Goal: Information Seeking & Learning: Check status

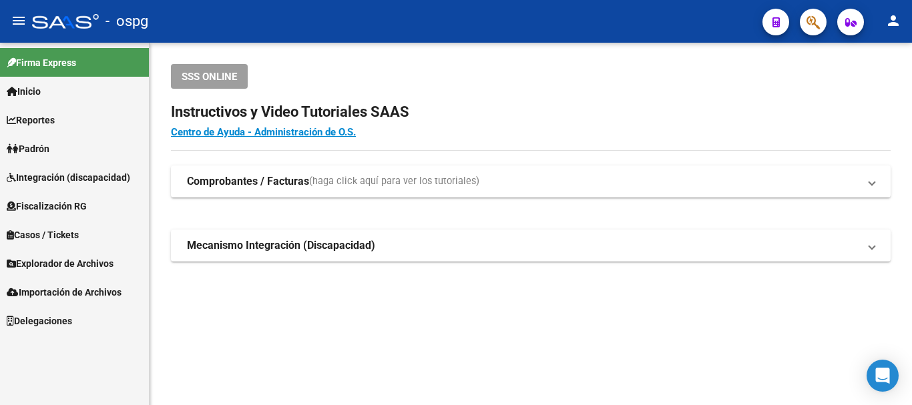
click at [39, 137] on link "Padrón" at bounding box center [74, 148] width 149 height 29
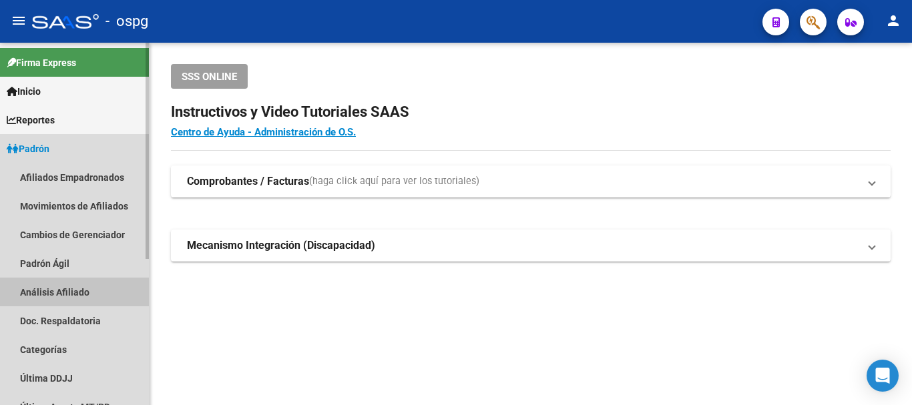
click at [62, 296] on link "Análisis Afiliado" at bounding box center [74, 292] width 149 height 29
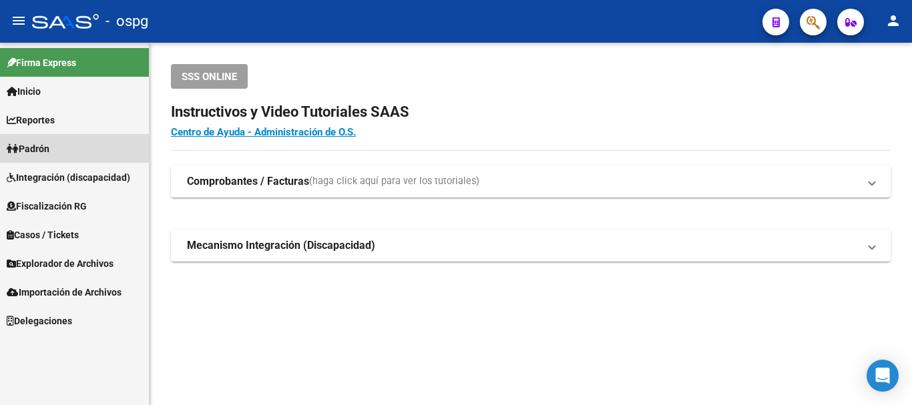
click at [63, 149] on link "Padrón" at bounding box center [74, 148] width 149 height 29
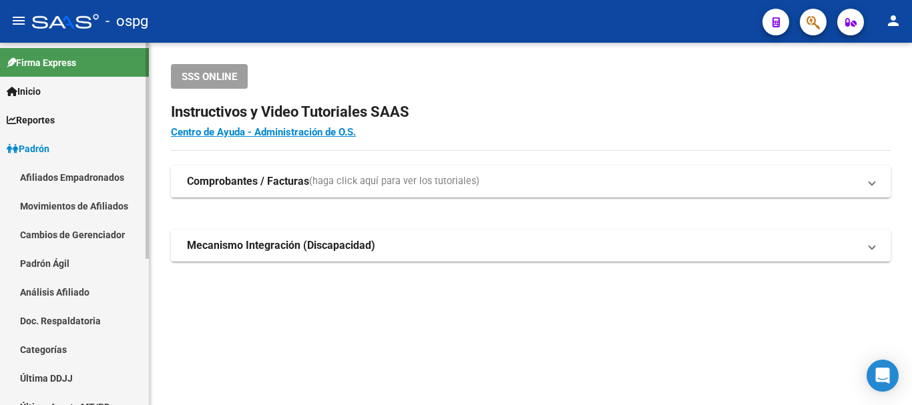
click at [70, 288] on link "Análisis Afiliado" at bounding box center [74, 292] width 149 height 29
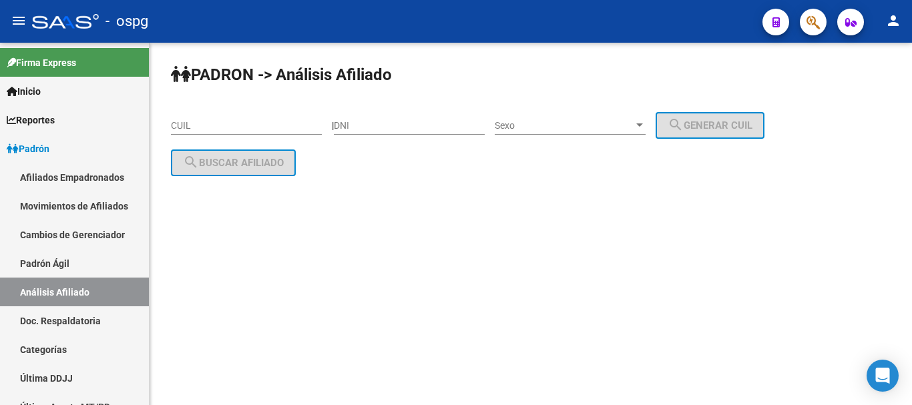
click at [283, 126] on input "CUIL" at bounding box center [246, 125] width 151 height 11
paste input "20-29563776-6"
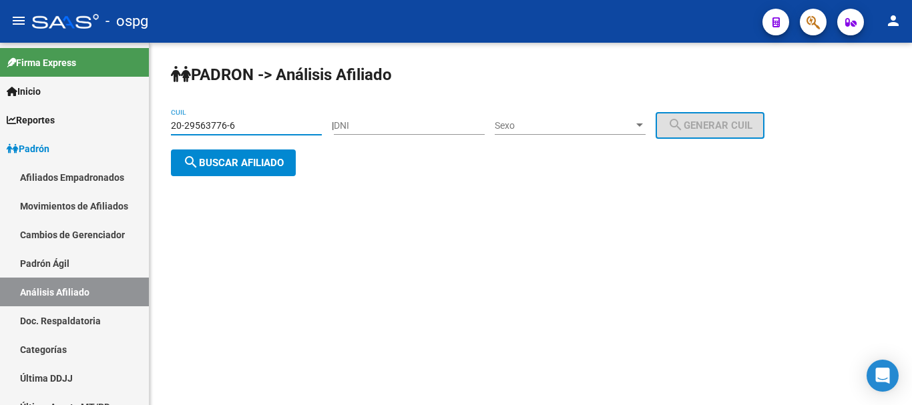
click at [240, 164] on span "search Buscar afiliado" at bounding box center [233, 163] width 101 height 12
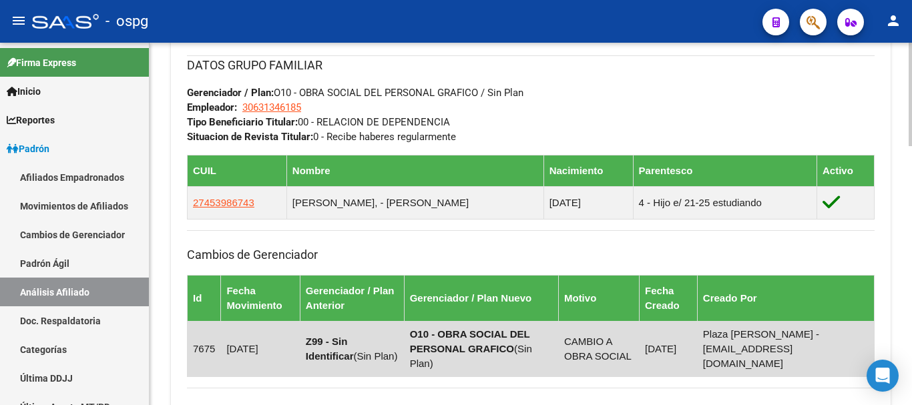
scroll to position [910, 0]
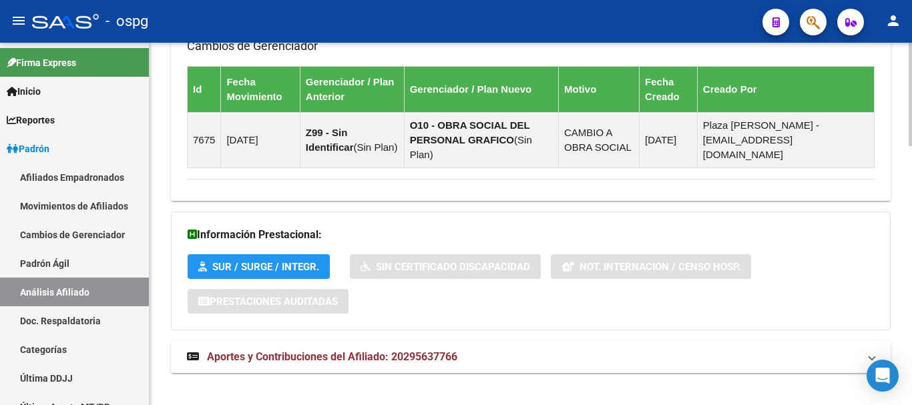
click at [334, 350] on span "Aportes y Contribuciones del Afiliado: 20295637766" at bounding box center [332, 356] width 250 height 13
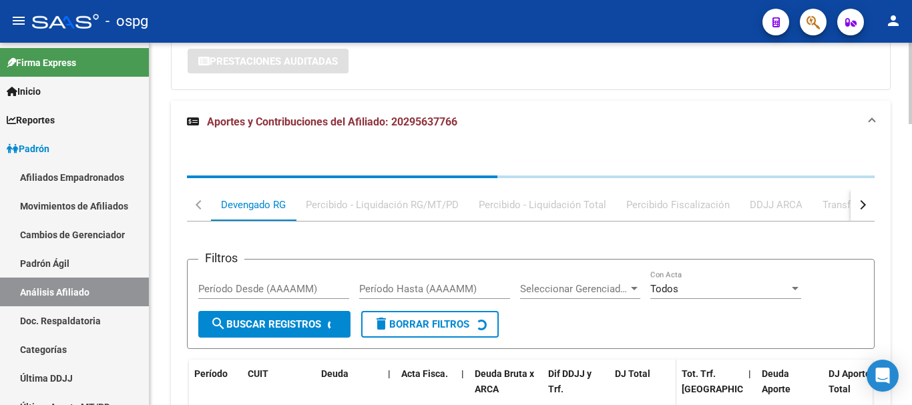
scroll to position [1253, 0]
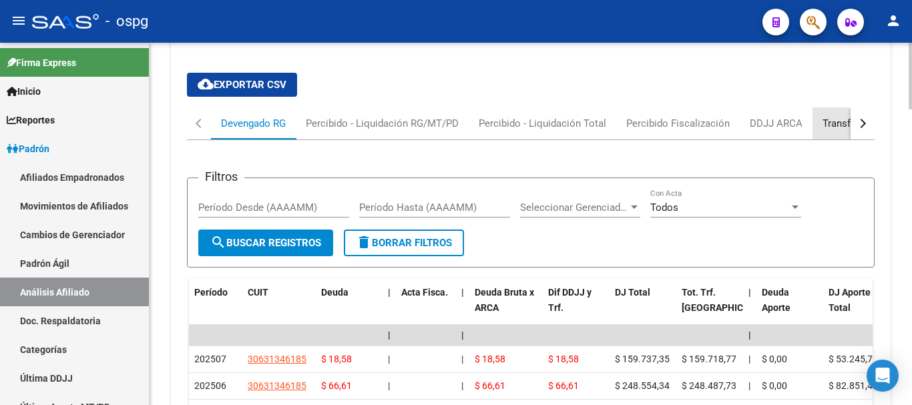
click at [835, 116] on div "Transferencias ARCA" at bounding box center [869, 123] width 95 height 15
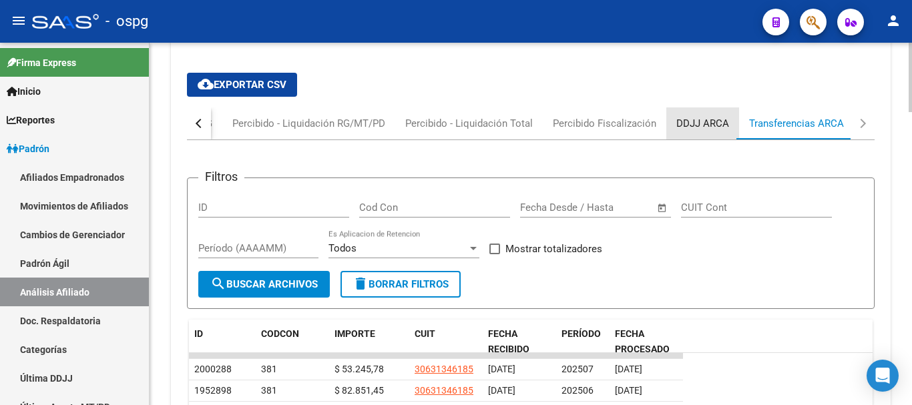
click at [711, 116] on div "DDJJ ARCA" at bounding box center [702, 123] width 53 height 15
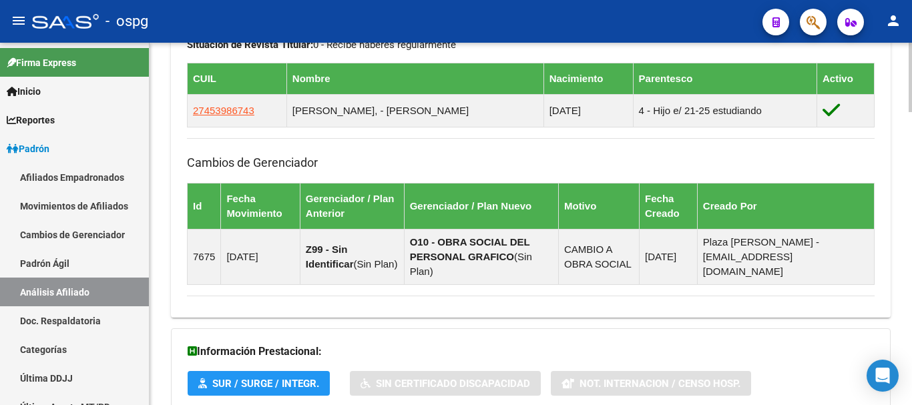
scroll to position [0, 0]
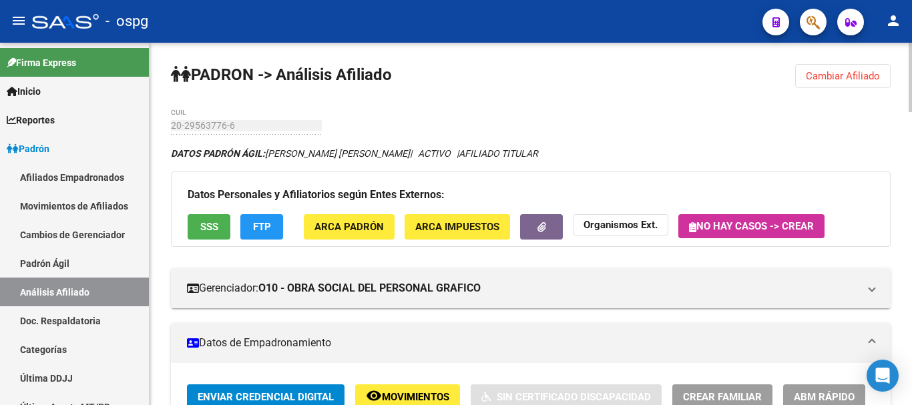
click at [911, 0] on html "menu - ospg person Firma Express Inicio Instructivos Contacto OS Reportes Ingre…" at bounding box center [456, 202] width 912 height 405
drag, startPoint x: 849, startPoint y: 75, endPoint x: 834, endPoint y: 81, distance: 16.5
click at [834, 81] on span "Cambiar Afiliado" at bounding box center [842, 76] width 74 height 12
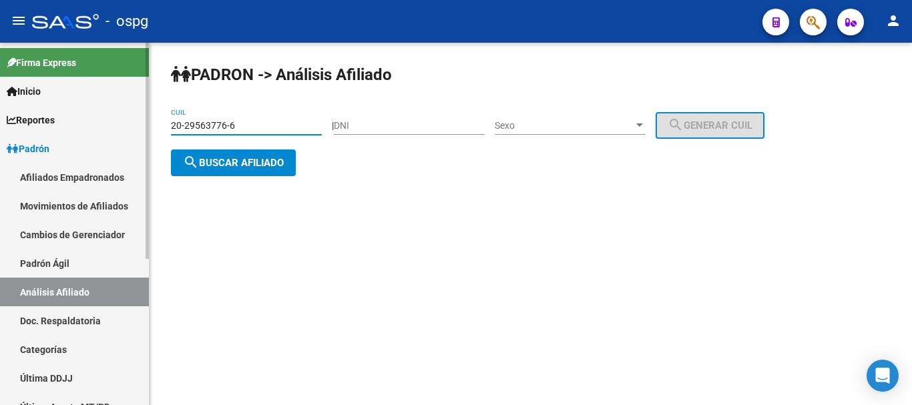
drag, startPoint x: 289, startPoint y: 119, endPoint x: 67, endPoint y: 132, distance: 222.6
click at [71, 132] on mat-sidenav-container "Firma Express Inicio Instructivos Contacto OS Reportes Ingresos Devengados Anál…" at bounding box center [456, 224] width 912 height 362
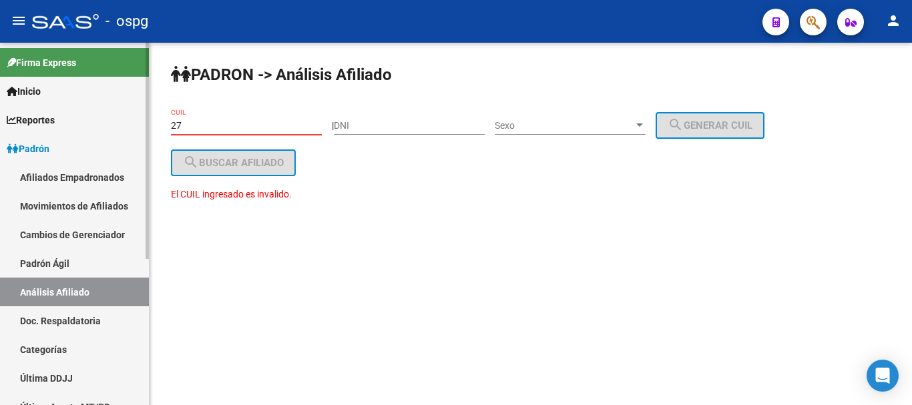
paste input "-94404027-"
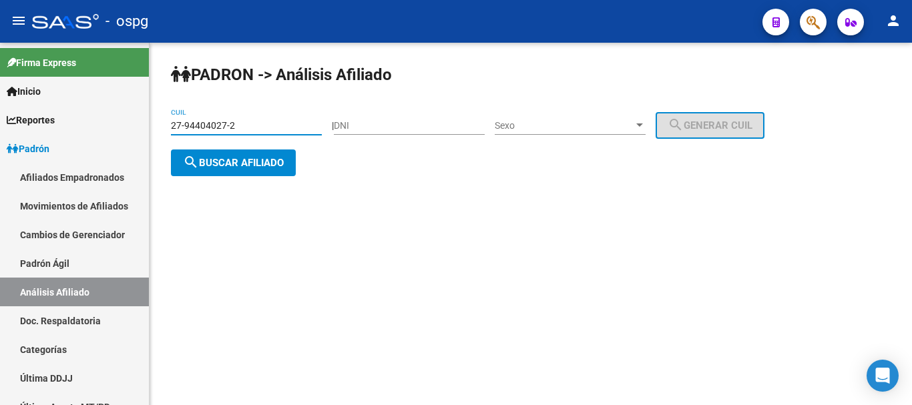
click at [244, 144] on div "27-94404027-2 CUIL" at bounding box center [246, 127] width 151 height 38
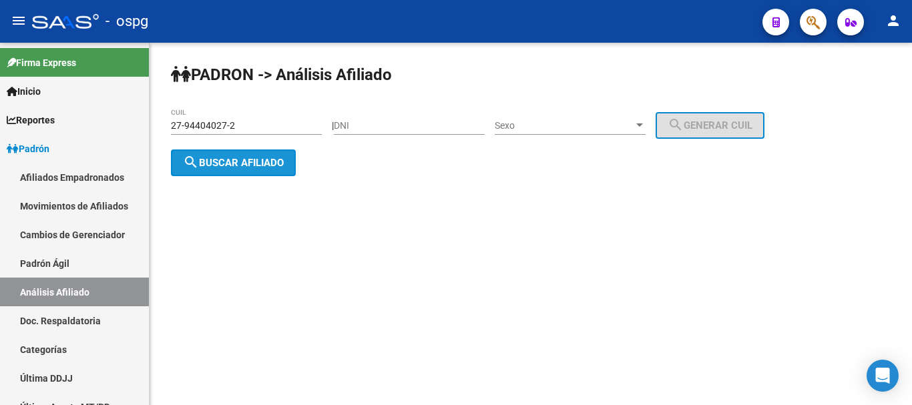
click at [242, 150] on button "search Buscar afiliado" at bounding box center [233, 162] width 125 height 27
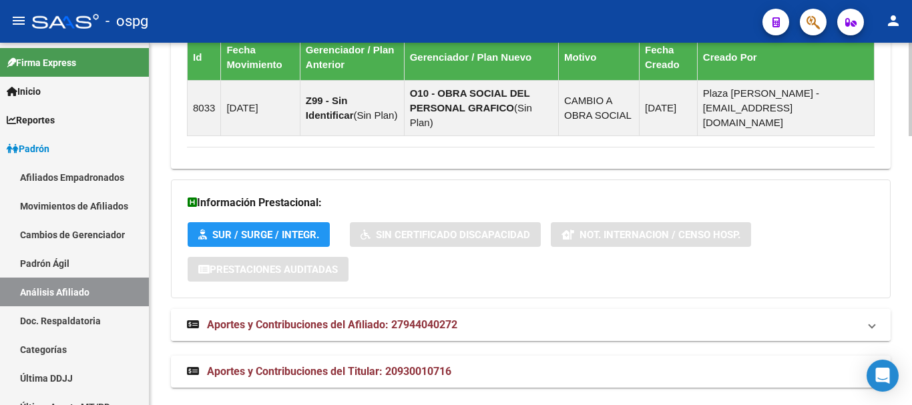
click at [517, 318] on mat-panel-title "Aportes y Contribuciones del Afiliado: 27944040272" at bounding box center [522, 325] width 671 height 15
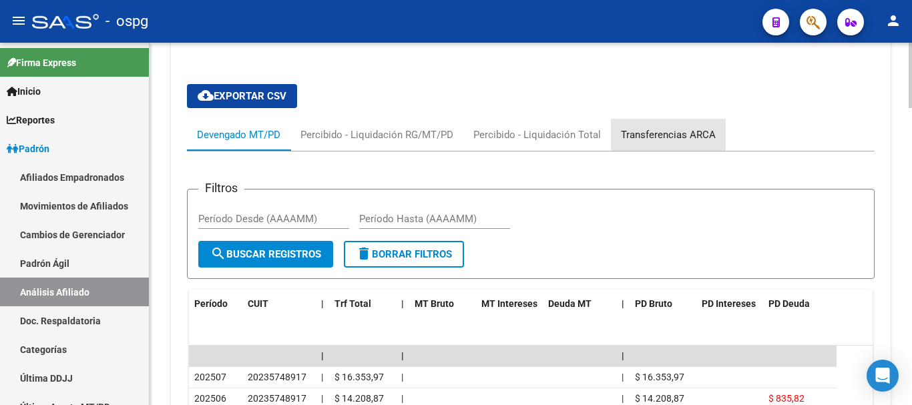
click at [699, 127] on div "Transferencias ARCA" at bounding box center [668, 134] width 95 height 15
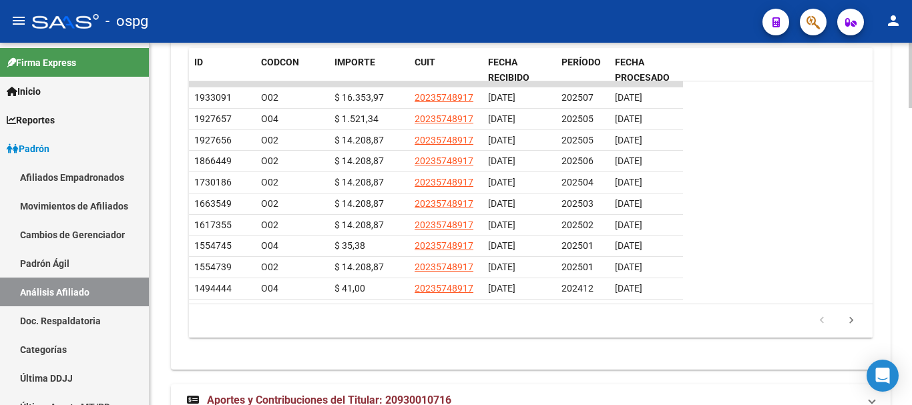
scroll to position [1652, 0]
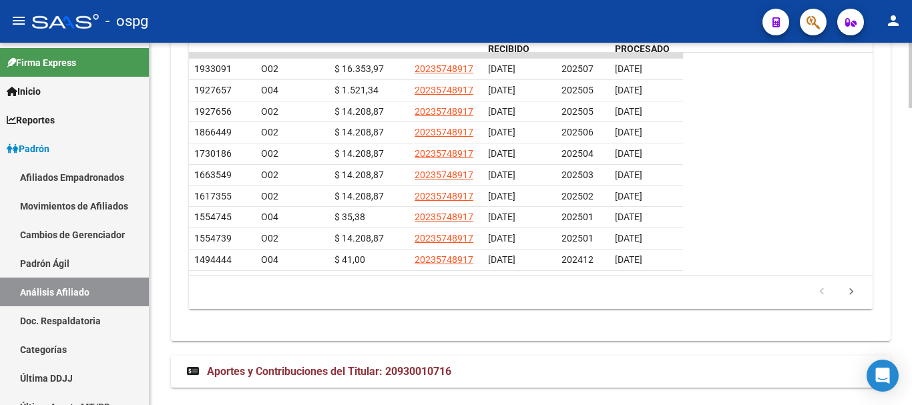
click at [782, 123] on datatable-row-wrapper "1866449 O02 $ 14.208,87 20235748917 [DATE] 202506 [DATE]" at bounding box center [530, 132] width 683 height 21
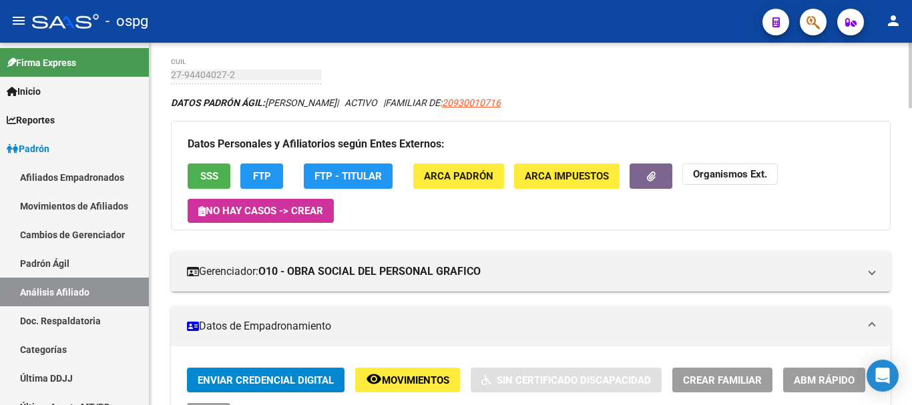
scroll to position [0, 0]
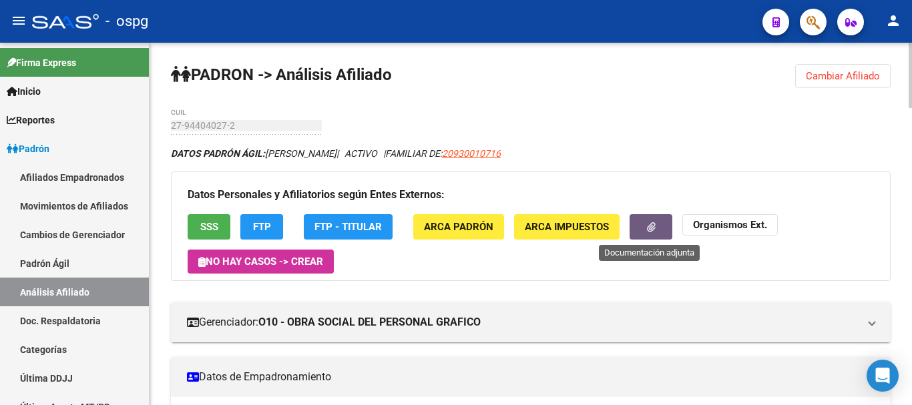
click at [653, 226] on icon "button" at bounding box center [651, 227] width 9 height 10
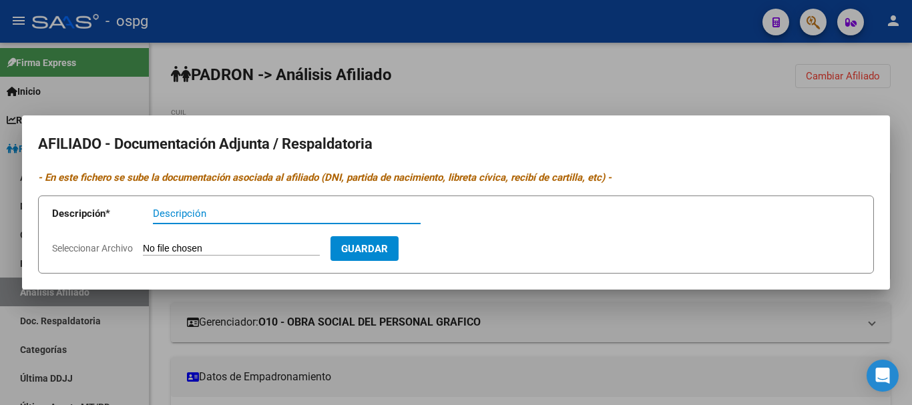
click at [504, 89] on div "AFILIADO - Documentación Adjunta / Respaldatoria - En este fichero se sube la d…" at bounding box center [456, 202] width 912 height 405
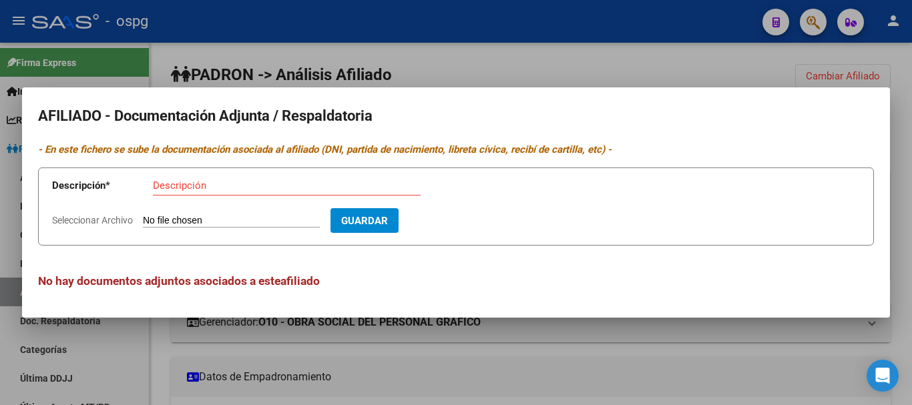
click at [715, 61] on div at bounding box center [456, 202] width 912 height 405
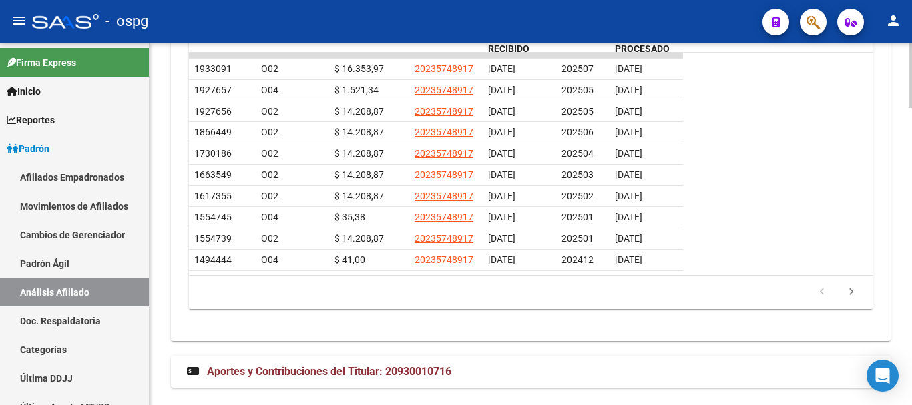
click at [439, 365] on span "Aportes y Contribuciones del Titular: 20930010716" at bounding box center [329, 371] width 244 height 13
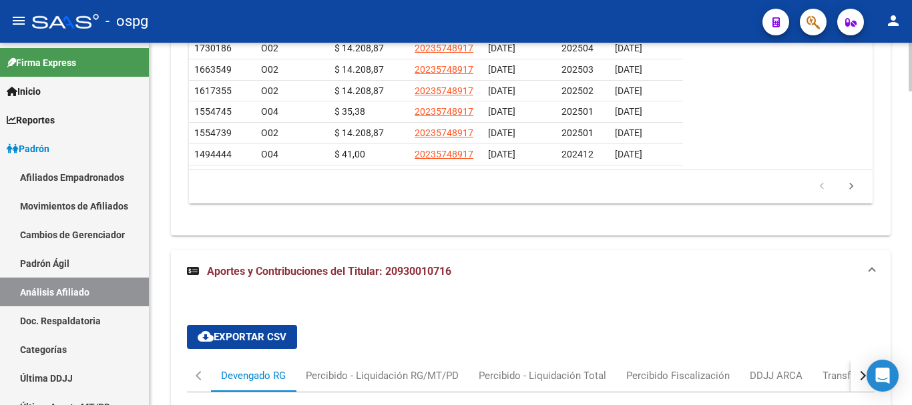
scroll to position [1728, 0]
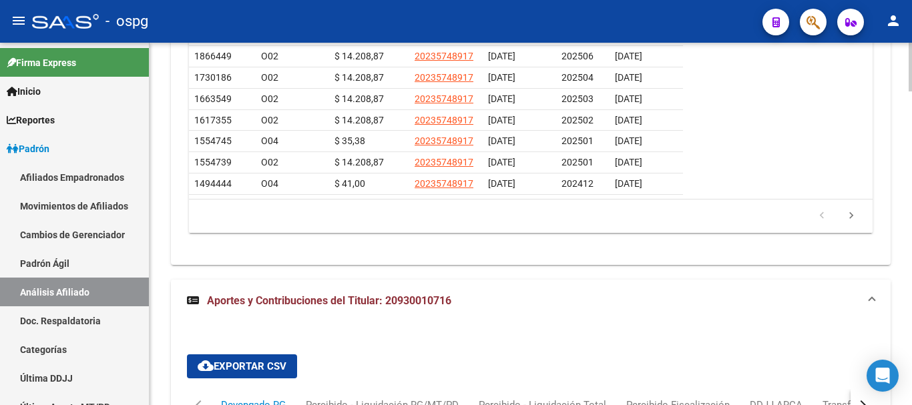
drag, startPoint x: 386, startPoint y: 280, endPoint x: 462, endPoint y: 282, distance: 75.4
click at [462, 294] on mat-panel-title "Aportes y Contribuciones del Titular: 20930010716" at bounding box center [522, 301] width 671 height 15
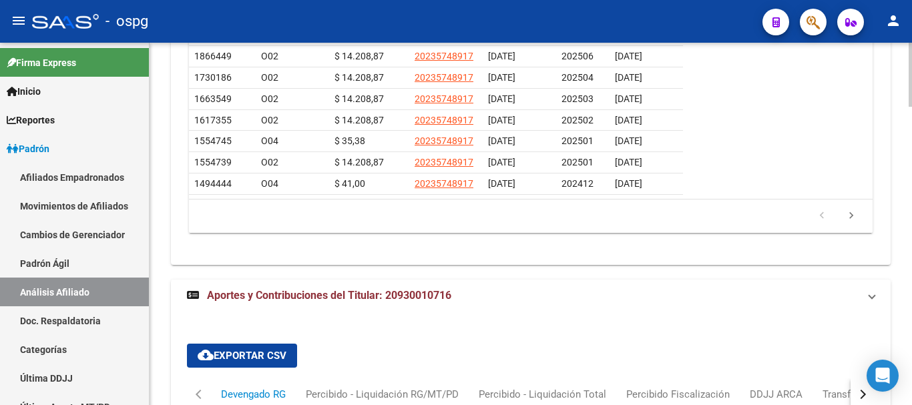
scroll to position [1652, 0]
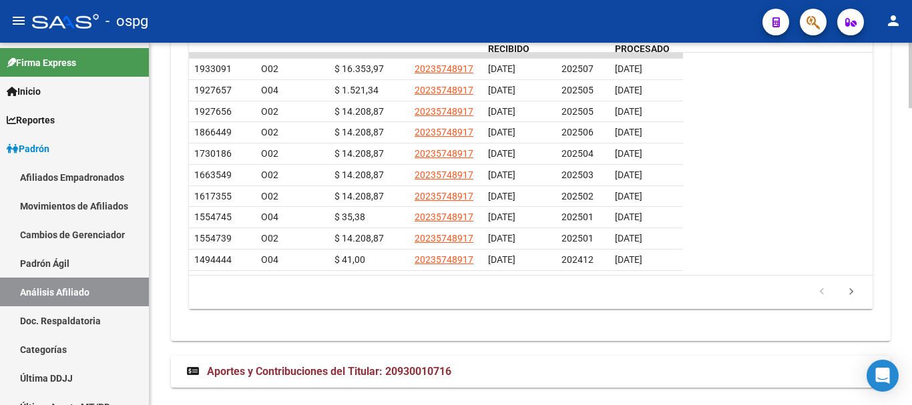
copy span "20930010716"
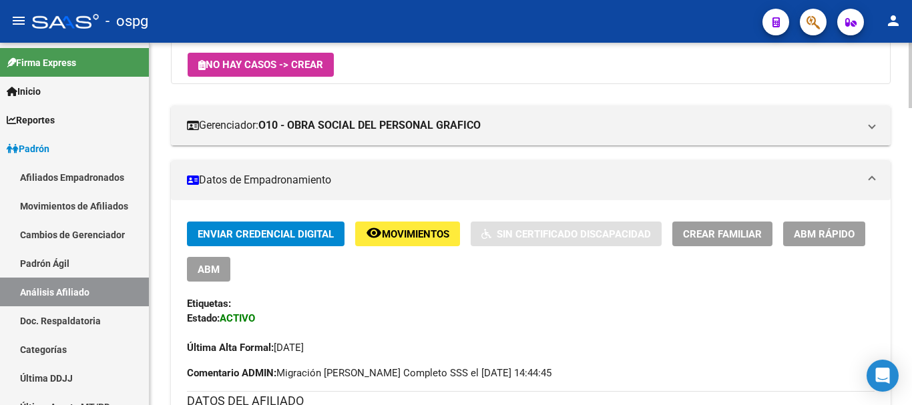
scroll to position [0, 0]
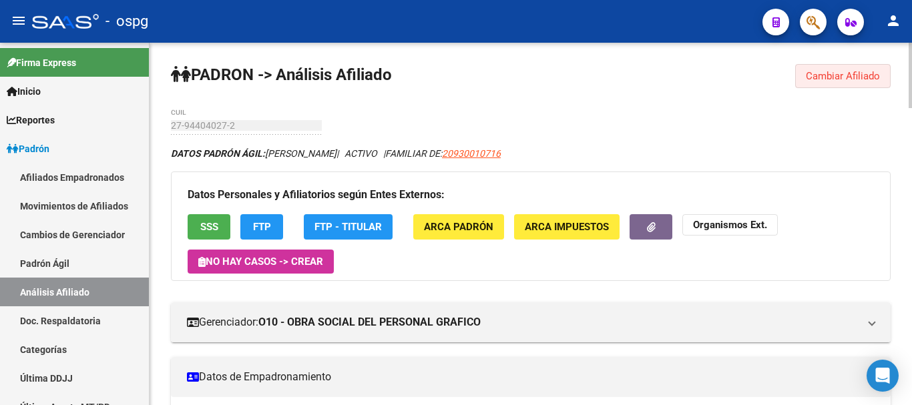
click at [859, 66] on button "Cambiar Afiliado" at bounding box center [842, 76] width 95 height 24
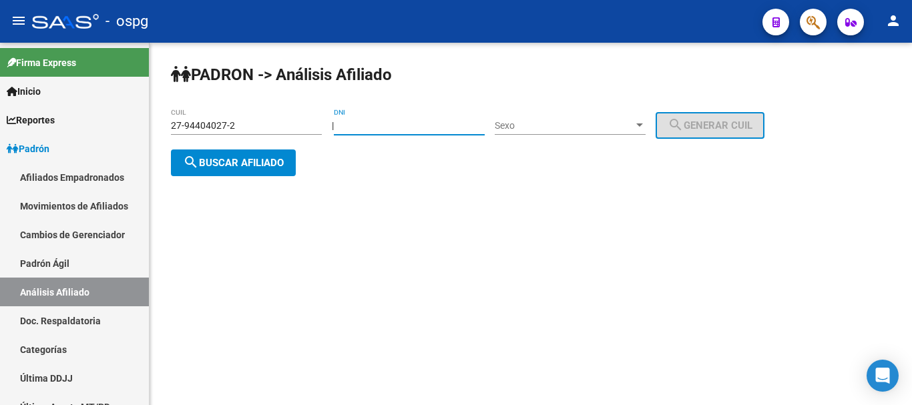
click at [396, 126] on input "DNI" at bounding box center [409, 125] width 151 height 11
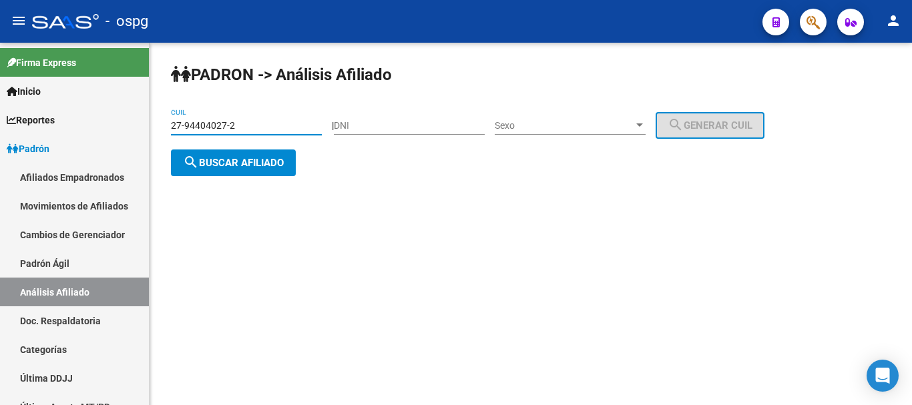
drag, startPoint x: 394, startPoint y: 125, endPoint x: 265, endPoint y: 122, distance: 128.8
click at [265, 122] on input "27-94404027-2" at bounding box center [246, 125] width 151 height 11
drag, startPoint x: 265, startPoint y: 122, endPoint x: 14, endPoint y: 121, distance: 250.9
click at [10, 122] on mat-sidenav-container "Firma Express Inicio Instructivos Contacto OS Reportes Ingresos Devengados Anál…" at bounding box center [456, 224] width 912 height 362
paste input "0-93001071-6"
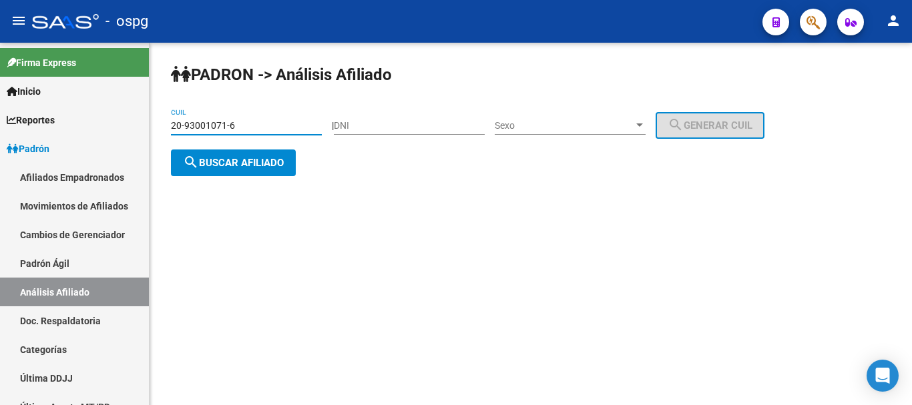
click at [288, 163] on button "search Buscar afiliado" at bounding box center [233, 162] width 125 height 27
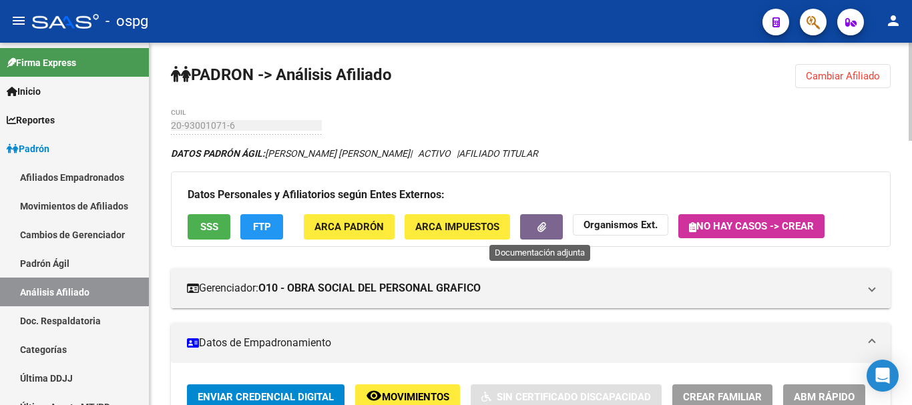
click at [530, 217] on button "button" at bounding box center [541, 226] width 43 height 25
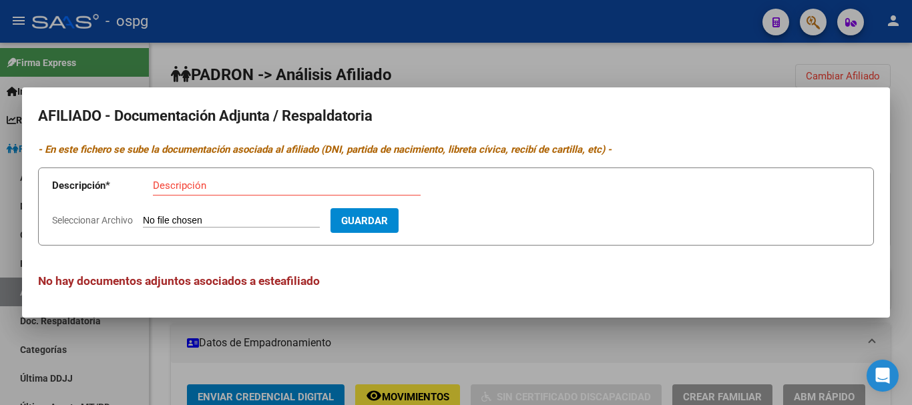
click at [488, 55] on div at bounding box center [456, 202] width 912 height 405
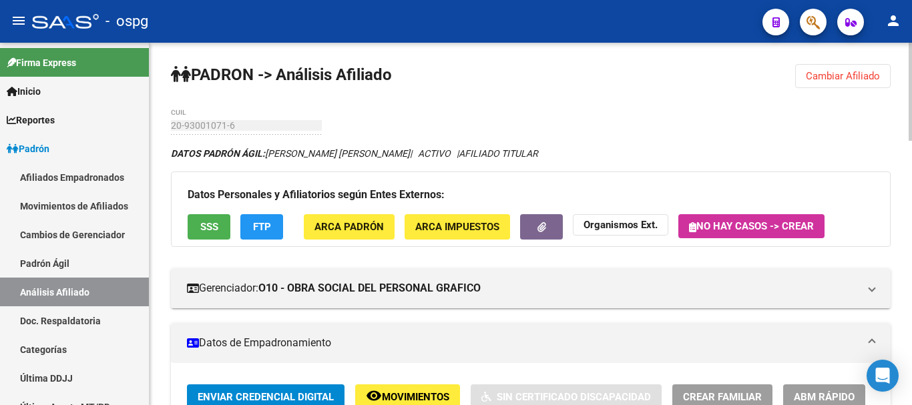
click at [911, 79] on div at bounding box center [909, 92] width 3 height 98
drag, startPoint x: 769, startPoint y: 101, endPoint x: 769, endPoint y: 92, distance: 8.7
click at [866, 80] on span "Cambiar Afiliado" at bounding box center [842, 76] width 74 height 12
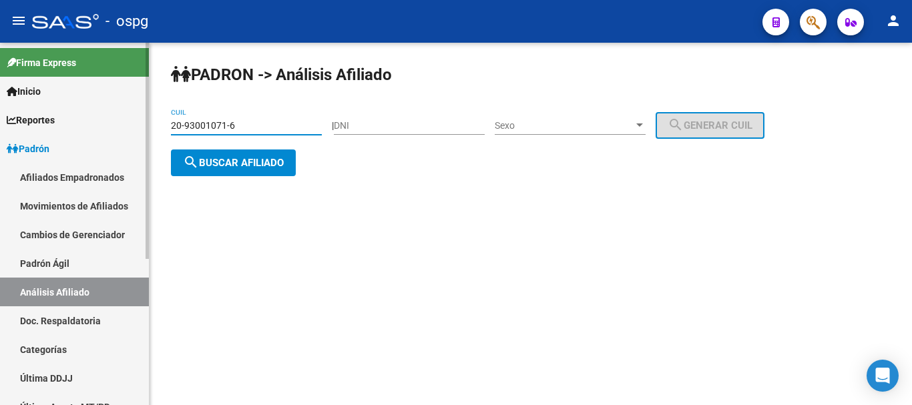
drag, startPoint x: 284, startPoint y: 130, endPoint x: 72, endPoint y: 133, distance: 211.6
click at [72, 133] on mat-sidenav-container "Firma Express Inicio Instructivos Contacto OS Reportes Ingresos Devengados Anál…" at bounding box center [456, 224] width 912 height 362
paste input "14222823-9"
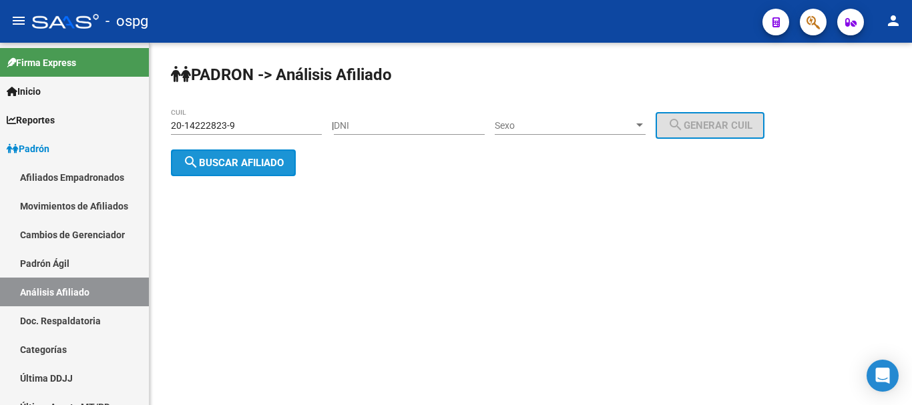
click at [262, 154] on button "search Buscar afiliado" at bounding box center [233, 162] width 125 height 27
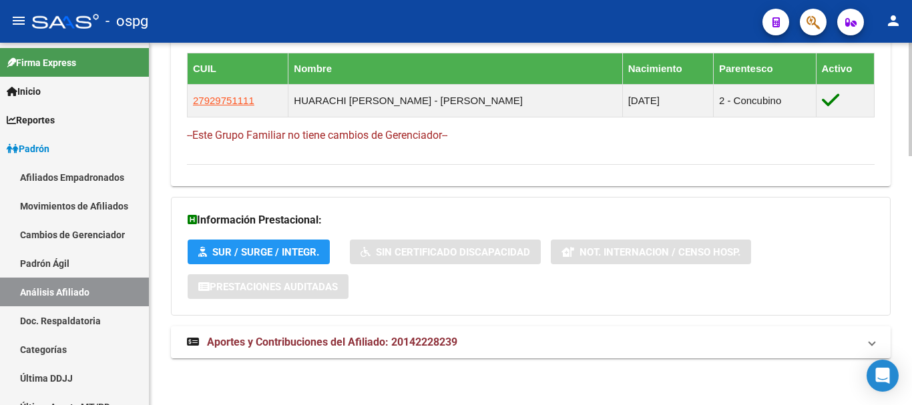
click at [502, 334] on mat-expansion-panel-header "Aportes y Contribuciones del Afiliado: 20142228239" at bounding box center [530, 342] width 719 height 32
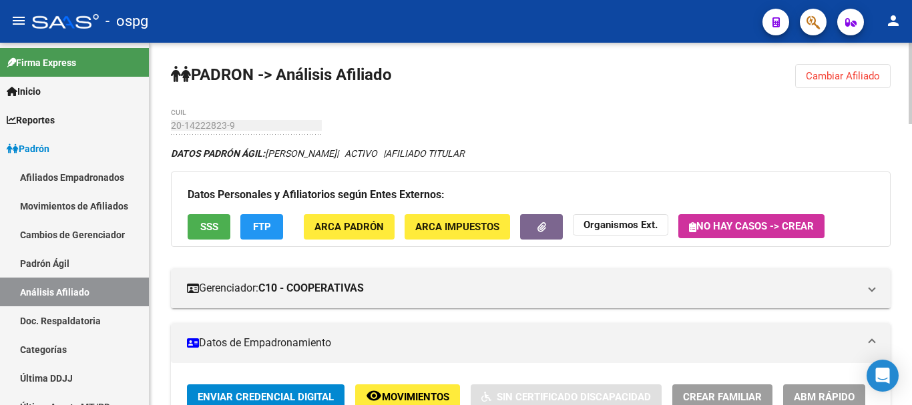
click at [911, 15] on div "menu - ospg person Firma Express Inicio Instructivos Contacto OS Reportes Ingre…" at bounding box center [456, 202] width 912 height 405
click at [823, 65] on button "Cambiar Afiliado" at bounding box center [842, 76] width 95 height 24
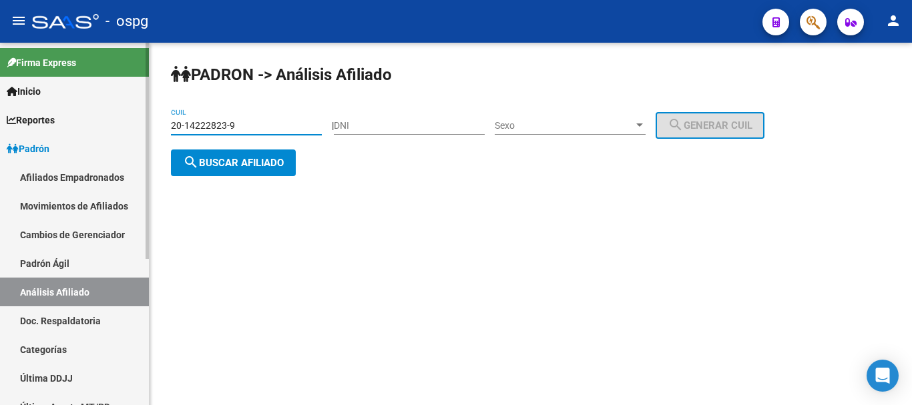
drag, startPoint x: 279, startPoint y: 121, endPoint x: 71, endPoint y: 123, distance: 207.5
click at [65, 123] on mat-sidenav-container "Firma Express Inicio Instructivos Contacto OS Reportes Ingresos Devengados Anál…" at bounding box center [456, 224] width 912 height 362
paste input "30928076"
type input "20-30928076-9"
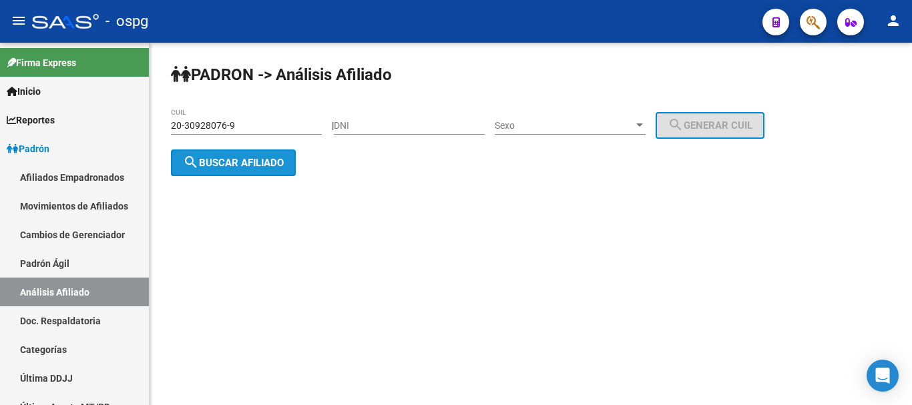
click at [264, 173] on button "search Buscar afiliado" at bounding box center [233, 162] width 125 height 27
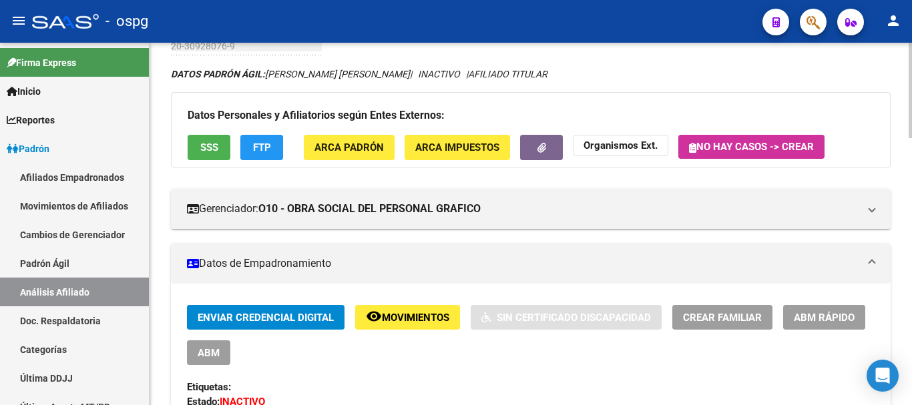
scroll to position [67, 0]
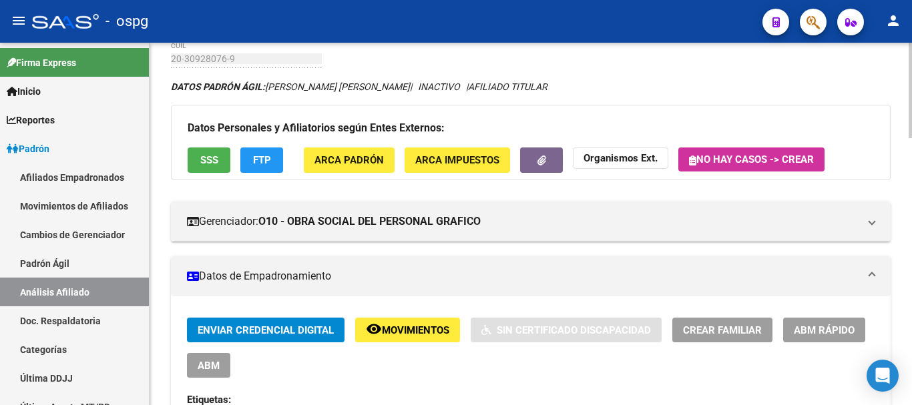
click at [276, 163] on button "FTP" at bounding box center [261, 159] width 43 height 25
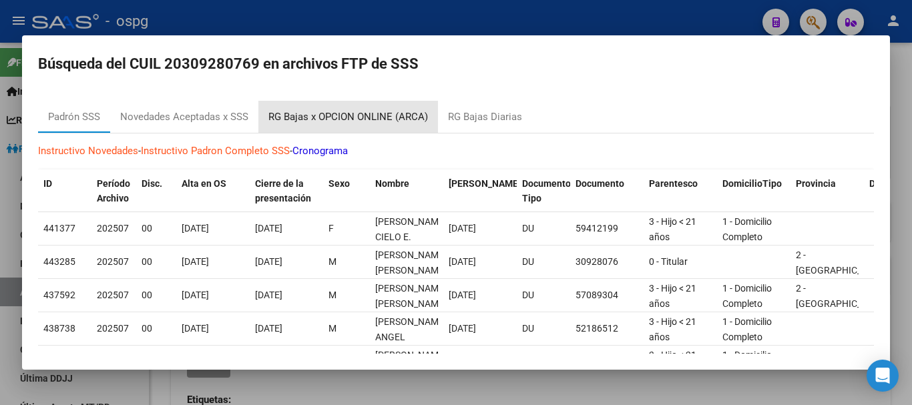
click at [383, 119] on div "RG Bajas x OPCION ONLINE (ARCA)" at bounding box center [347, 116] width 159 height 15
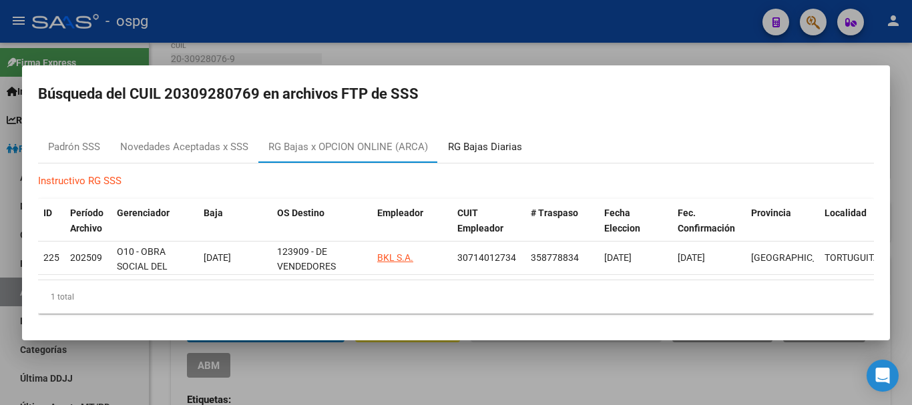
click at [484, 146] on div "RG Bajas Diarias" at bounding box center [485, 146] width 74 height 15
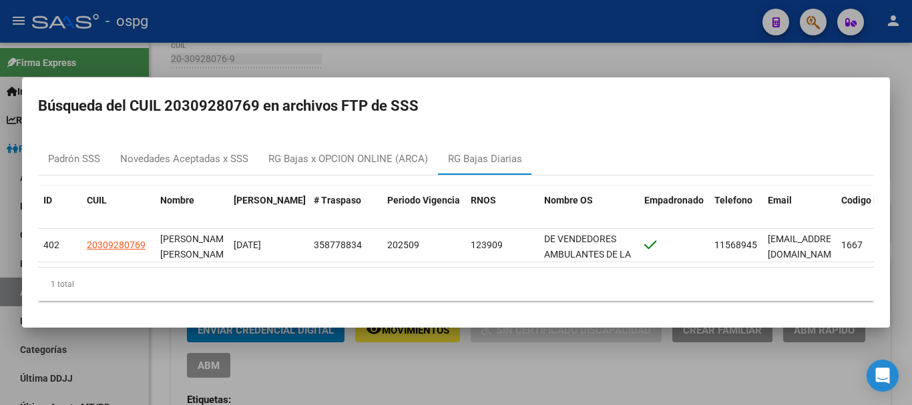
drag, startPoint x: 396, startPoint y: 273, endPoint x: 455, endPoint y: 264, distance: 59.5
click at [455, 264] on div "ID CUIL Nombre Fecha Traspaso # Traspaso Periodo Vigencia RNOS Nombre OS Empadr…" at bounding box center [455, 243] width 835 height 115
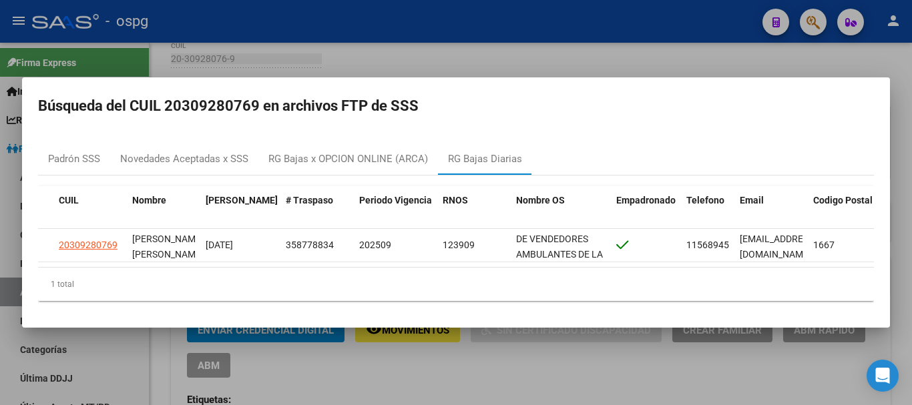
scroll to position [0, 53]
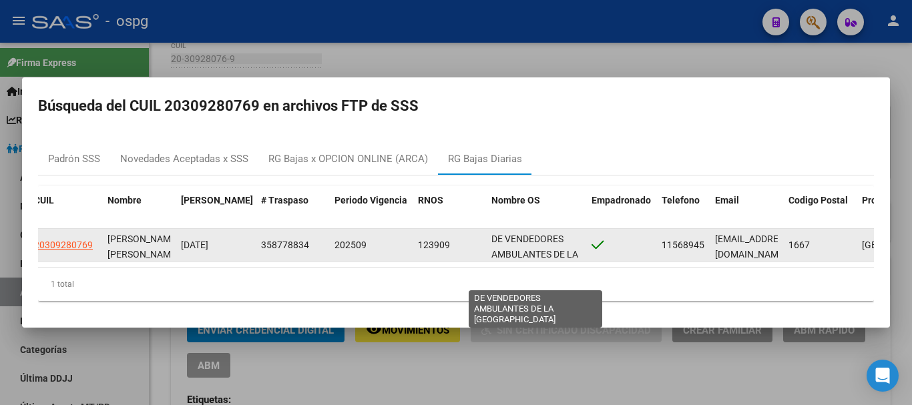
click at [504, 236] on span "DE VENDEDORES AMBULANTES DE LA [GEOGRAPHIC_DATA]" at bounding box center [536, 254] width 90 height 41
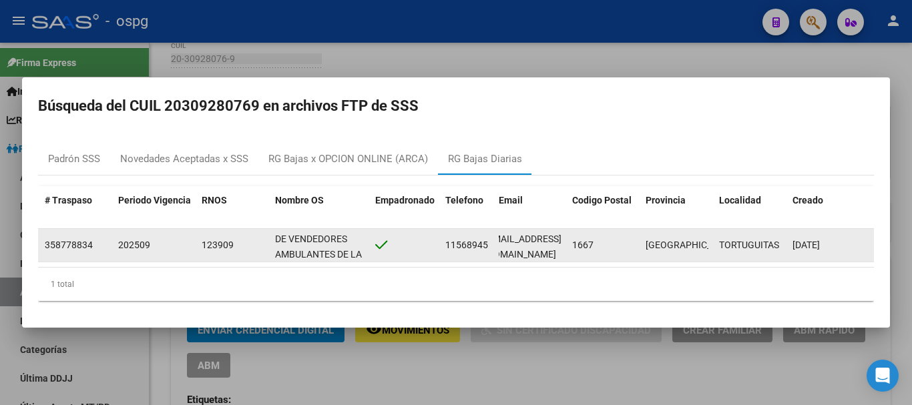
drag, startPoint x: 498, startPoint y: 242, endPoint x: 599, endPoint y: 240, distance: 100.1
click at [599, 240] on div "402 20309280769 [PERSON_NAME] [PERSON_NAME] [DATE] 358778834 202509 123909 DE V…" at bounding box center [321, 245] width 1104 height 33
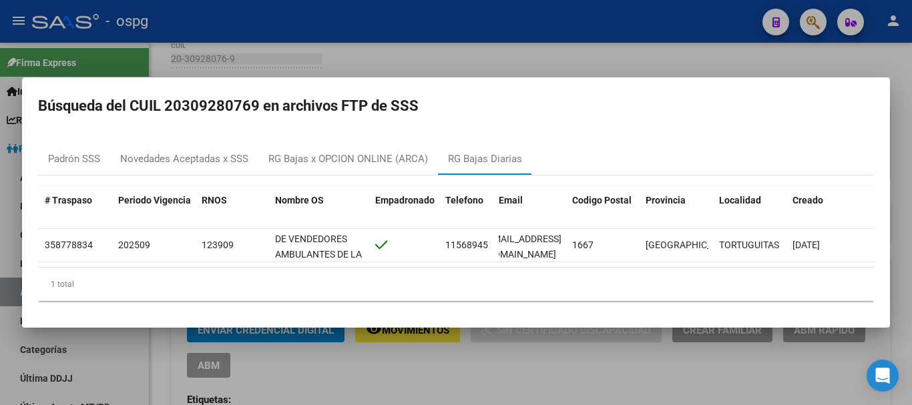
click at [544, 147] on div "[PERSON_NAME] SSS Novedades Aceptadas x SSS [PERSON_NAME] x OPCION ONLINE (ARCA…" at bounding box center [455, 159] width 835 height 32
click at [318, 56] on div at bounding box center [456, 202] width 912 height 405
